Goal: Task Accomplishment & Management: Complete application form

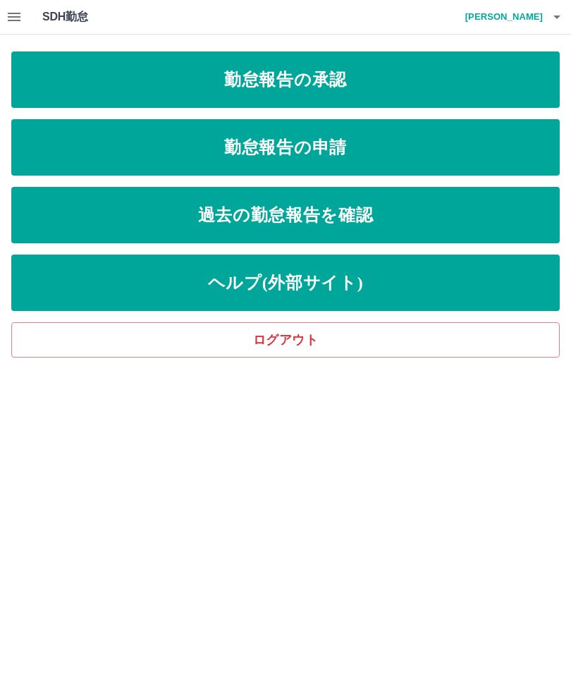
click at [356, 144] on link "勤怠報告の申請" at bounding box center [285, 147] width 548 height 56
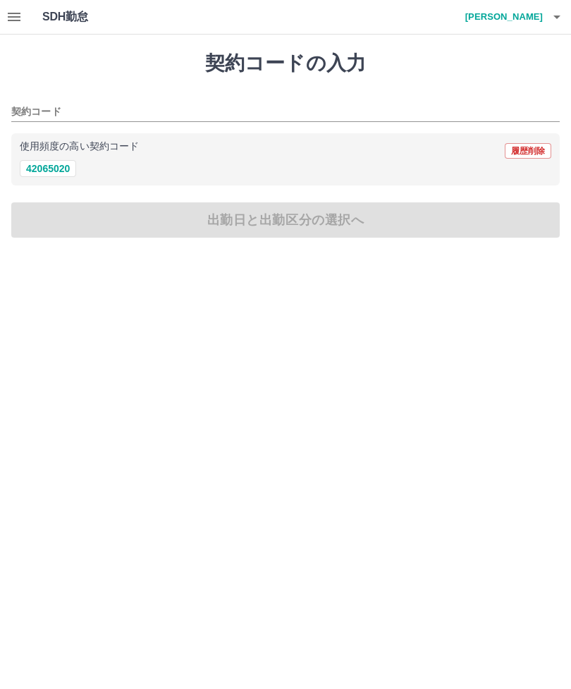
click at [58, 170] on button "42065020" at bounding box center [48, 168] width 56 height 17
type input "********"
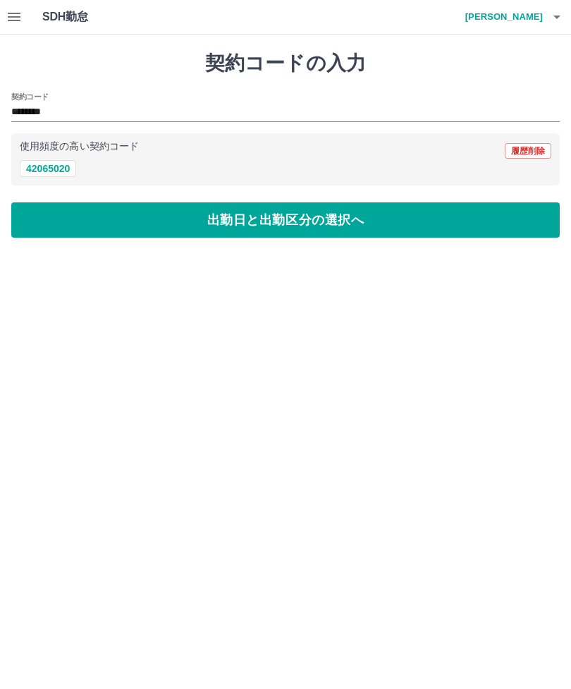
click at [394, 217] on button "出勤日と出勤区分の選択へ" at bounding box center [285, 219] width 548 height 35
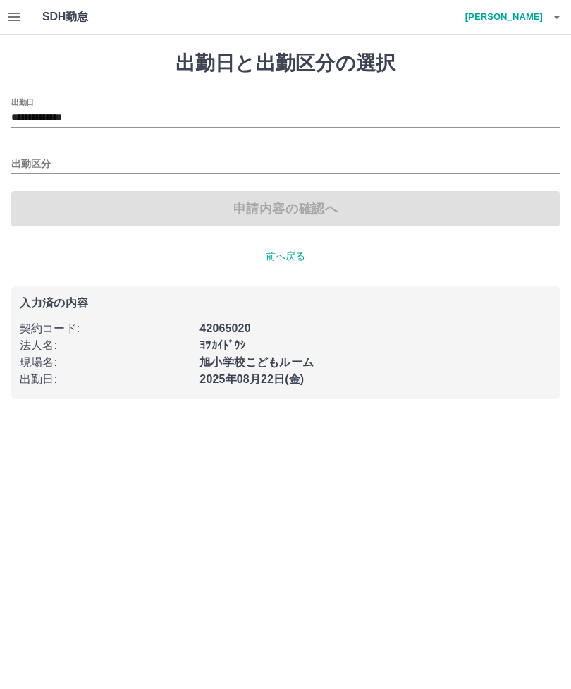
click at [70, 156] on input "出勤区分" at bounding box center [285, 165] width 548 height 18
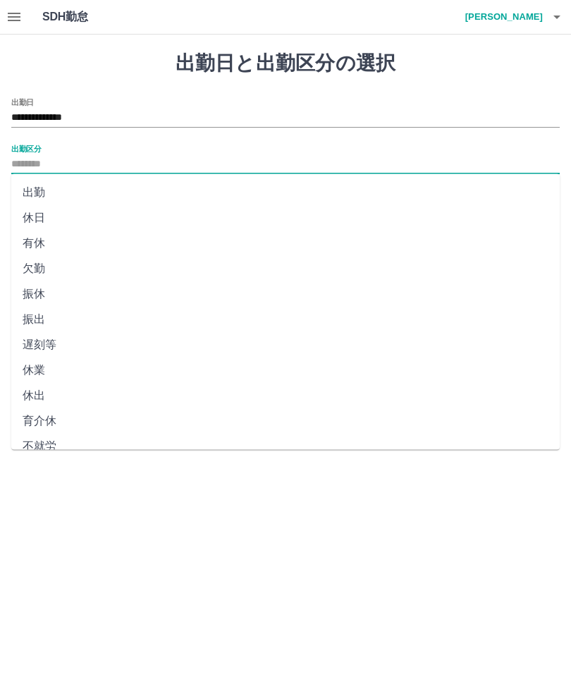
click at [47, 191] on li "出勤" at bounding box center [285, 192] width 548 height 25
type input "**"
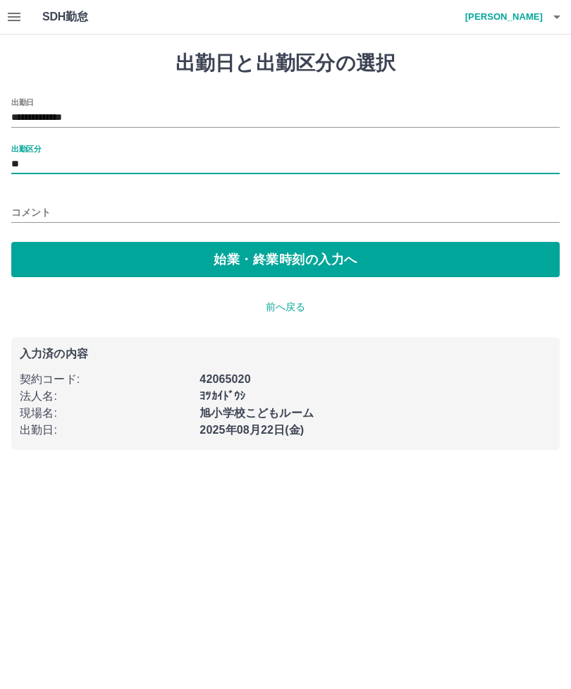
click at [365, 250] on button "始業・終業時刻の入力へ" at bounding box center [285, 259] width 548 height 35
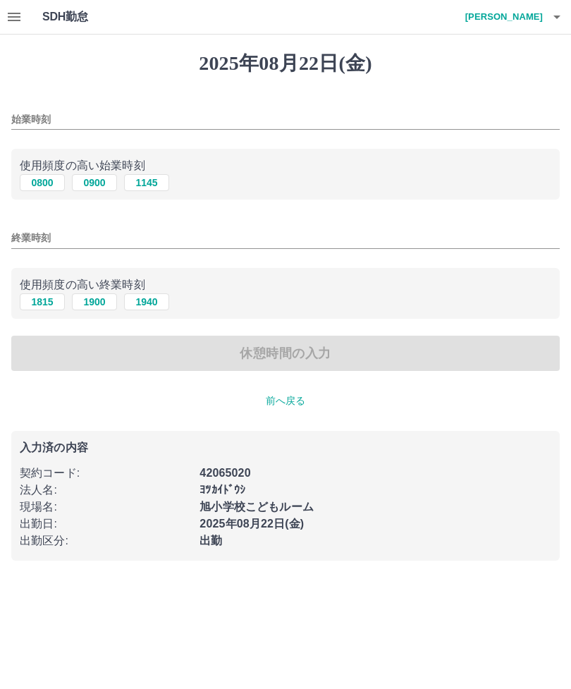
click at [44, 180] on button "0800" at bounding box center [42, 182] width 45 height 17
type input "****"
click at [165, 231] on input "終業時刻" at bounding box center [285, 238] width 548 height 20
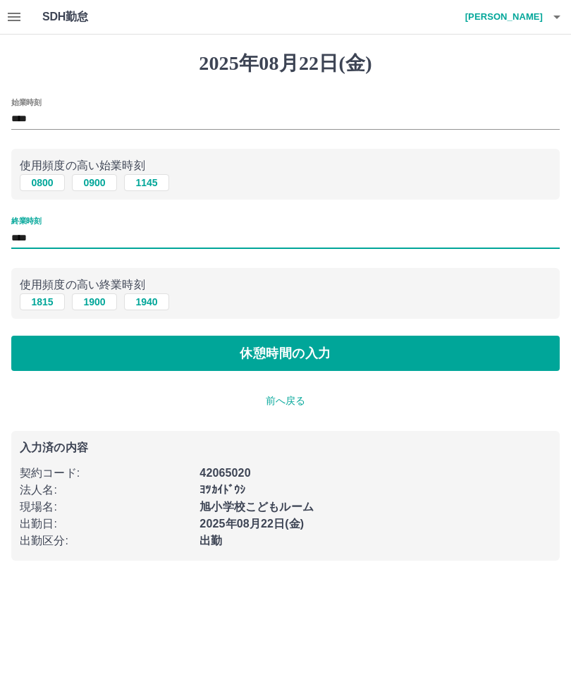
type input "****"
click at [352, 359] on button "休憩時間の入力" at bounding box center [285, 352] width 548 height 35
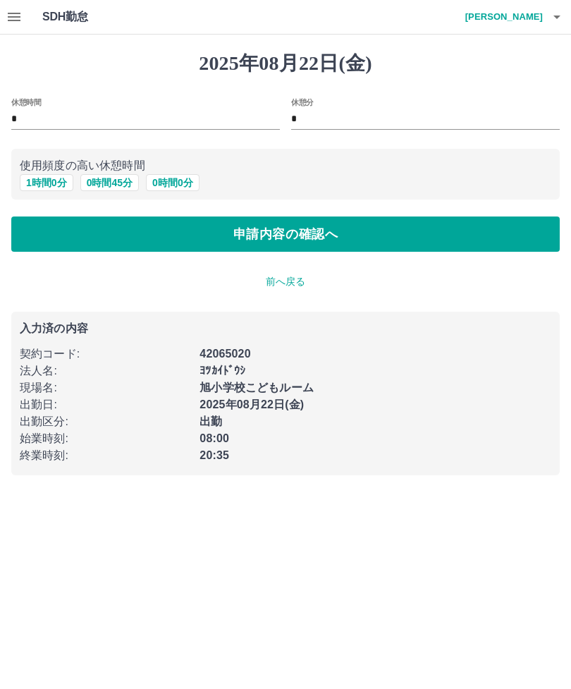
click at [43, 180] on button "1 時間 0 分" at bounding box center [47, 182] width 54 height 17
type input "*"
click at [399, 230] on button "申請内容の確認へ" at bounding box center [285, 233] width 548 height 35
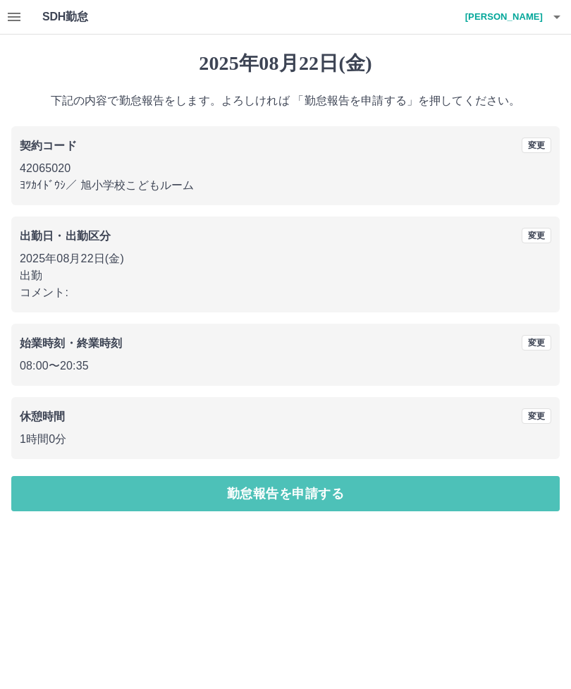
click at [421, 486] on button "勤怠報告を申請する" at bounding box center [285, 493] width 548 height 35
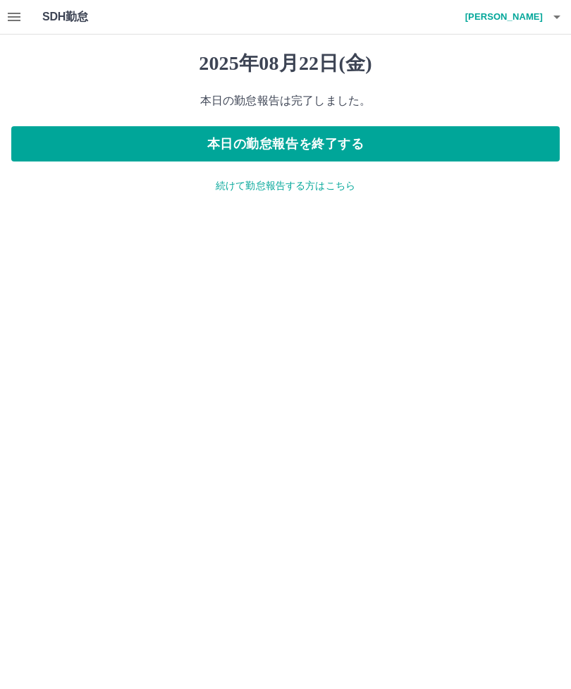
click at [369, 144] on button "本日の勤怠報告を終了する" at bounding box center [285, 143] width 548 height 35
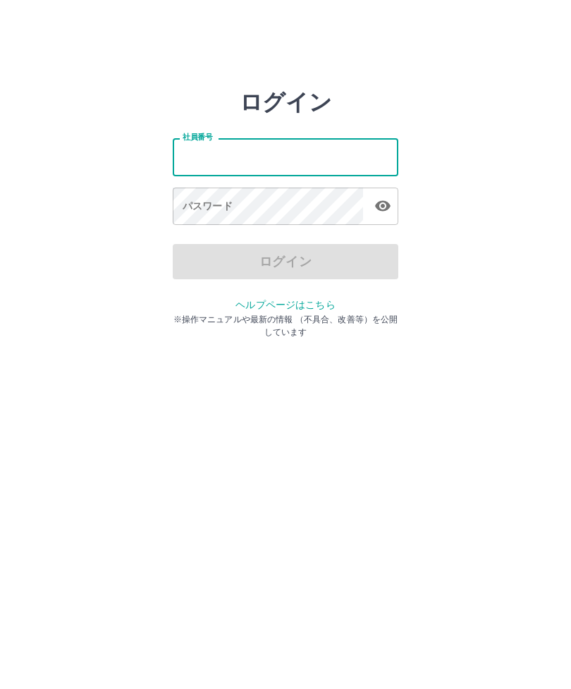
type input "*******"
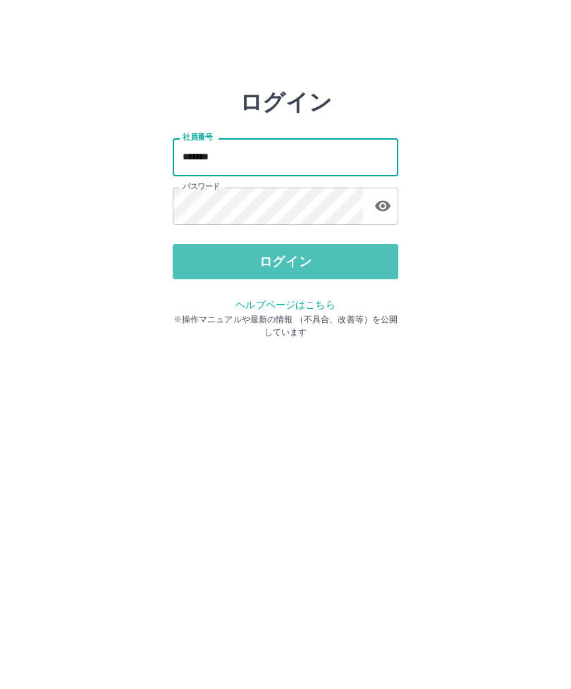
click at [353, 257] on button "ログイン" at bounding box center [286, 261] width 226 height 35
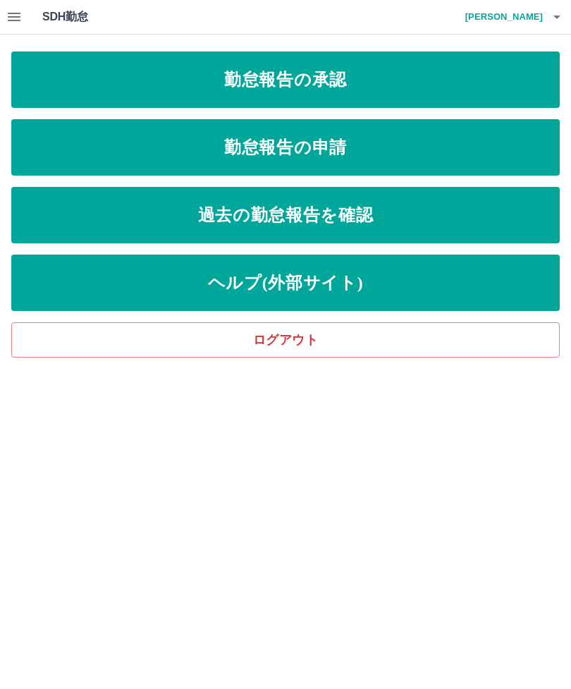
click at [321, 80] on link "勤怠報告の承認" at bounding box center [285, 79] width 548 height 56
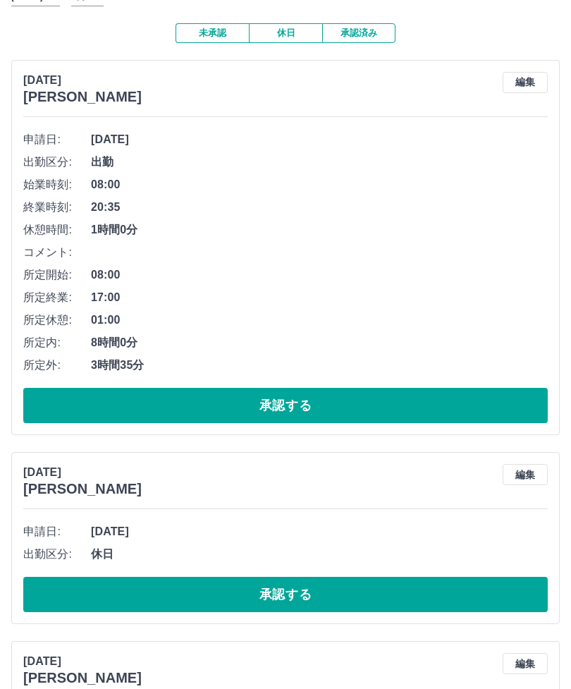
scroll to position [106, 0]
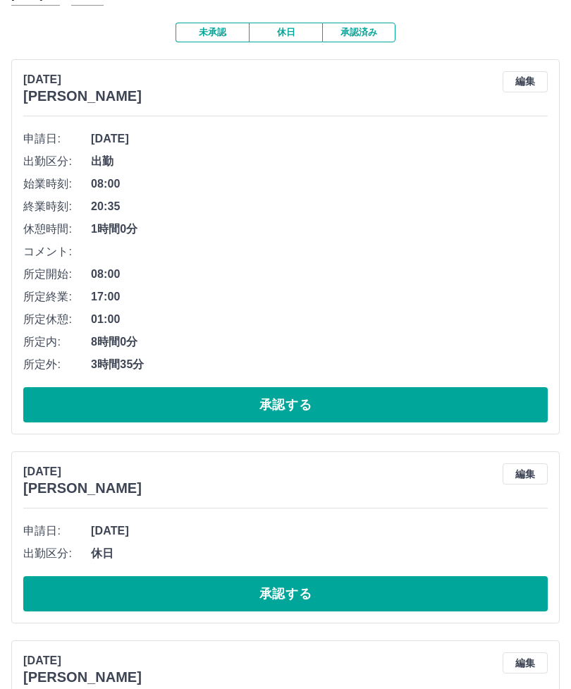
click at [429, 398] on button "承認する" at bounding box center [285, 405] width 524 height 35
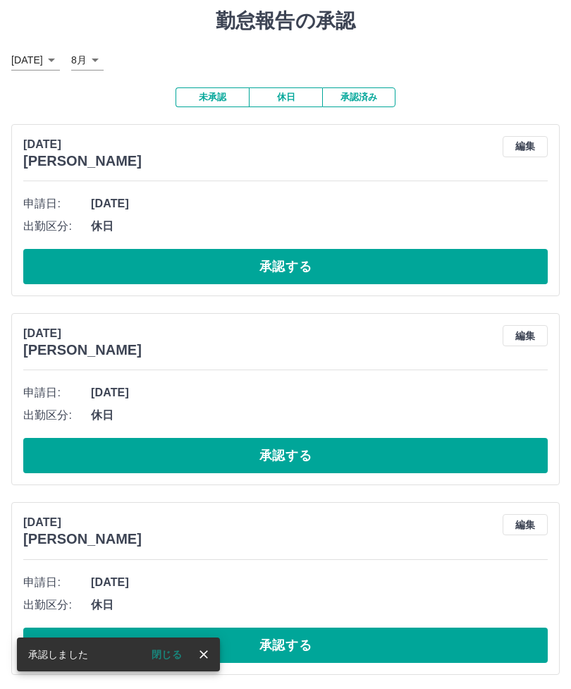
scroll to position [42, 0]
click at [409, 264] on button "承認する" at bounding box center [285, 266] width 524 height 35
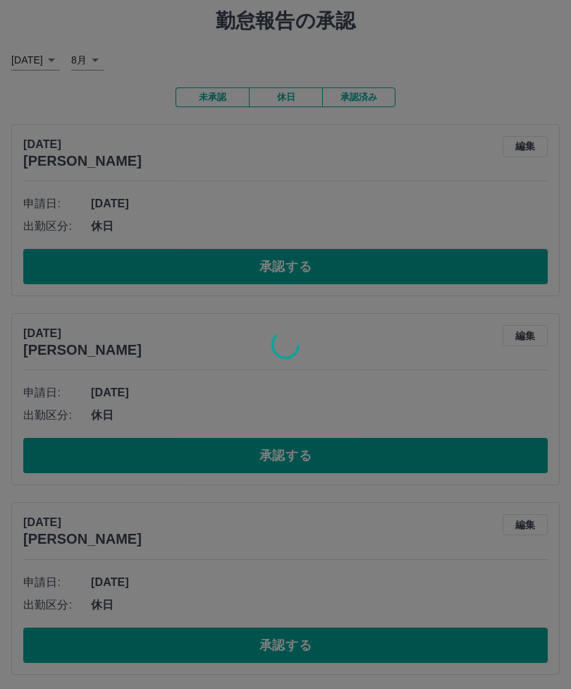
scroll to position [0, 0]
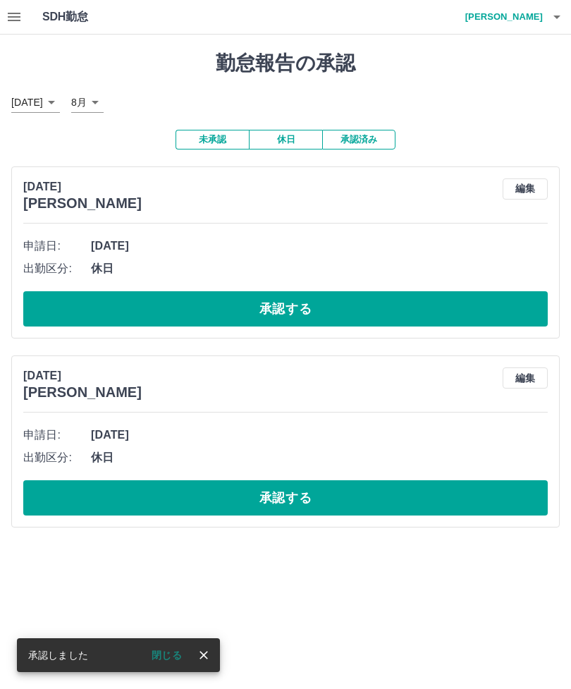
click at [457, 301] on button "承認する" at bounding box center [285, 308] width 524 height 35
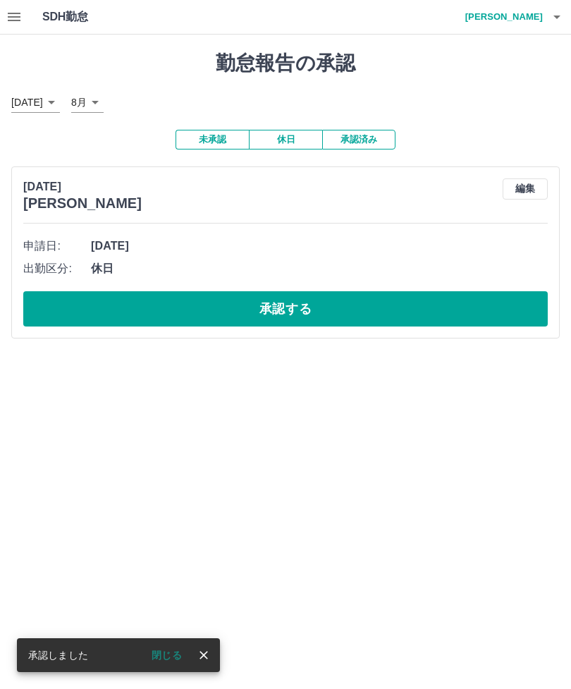
click at [430, 307] on button "承認する" at bounding box center [285, 308] width 524 height 35
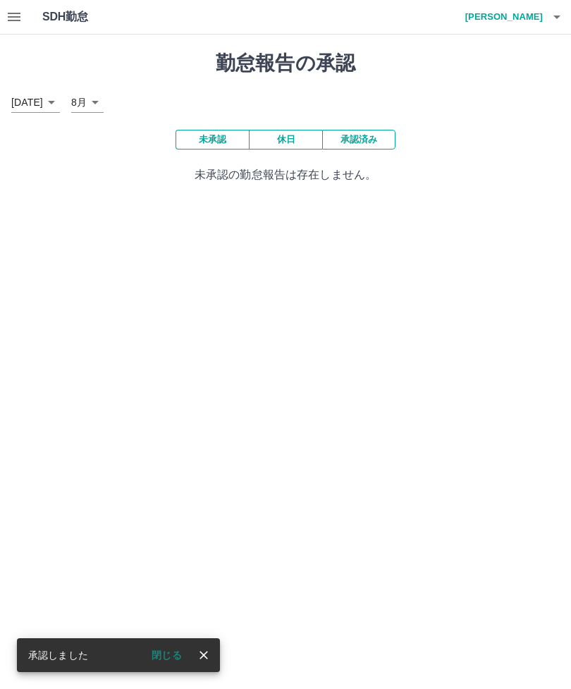
click at [171, 649] on button "閉じる" at bounding box center [166, 654] width 53 height 21
